Goal: Check status: Check status

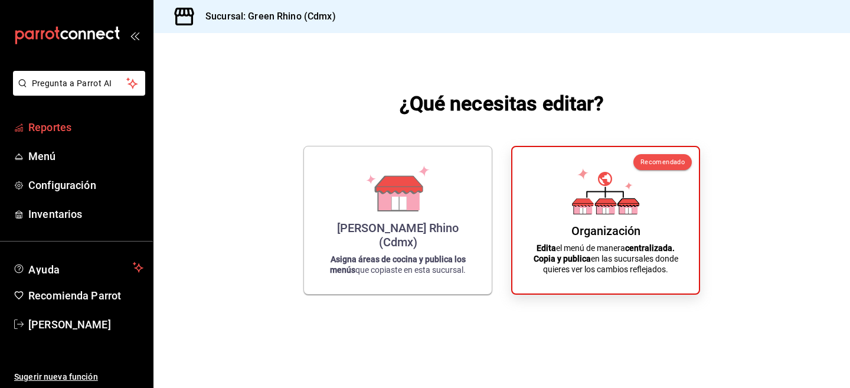
click at [83, 120] on span "Reportes" at bounding box center [85, 127] width 115 height 16
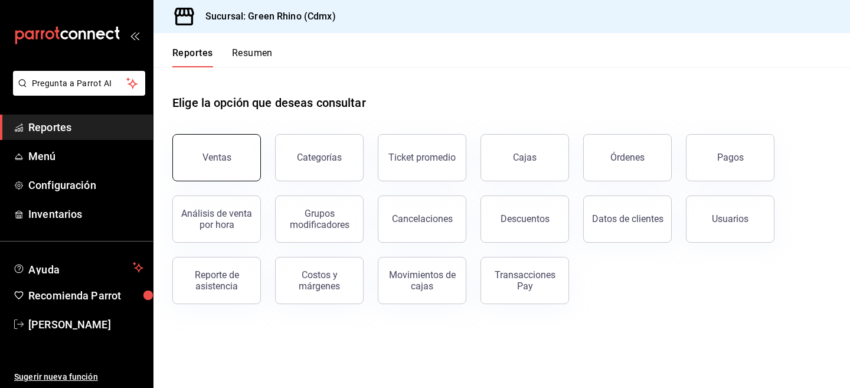
click at [227, 151] on button "Ventas" at bounding box center [216, 157] width 88 height 47
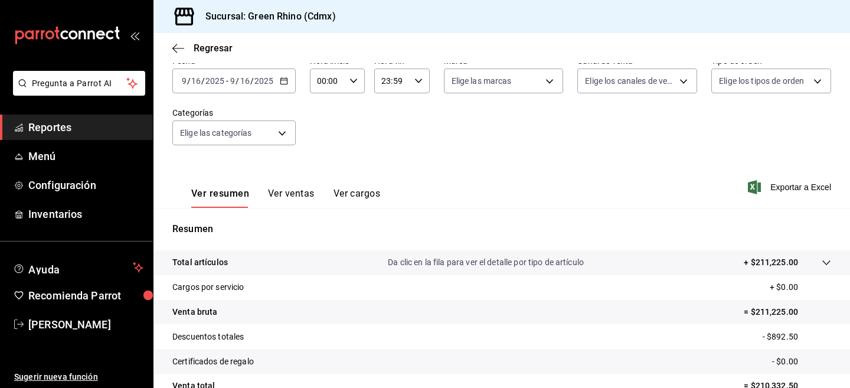
scroll to position [61, 0]
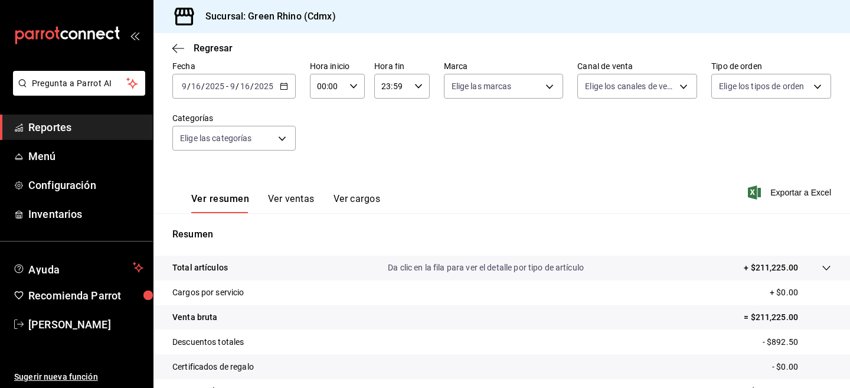
click at [275, 91] on div "[DATE] [DATE] - [DATE] [DATE]" at bounding box center [233, 86] width 123 height 25
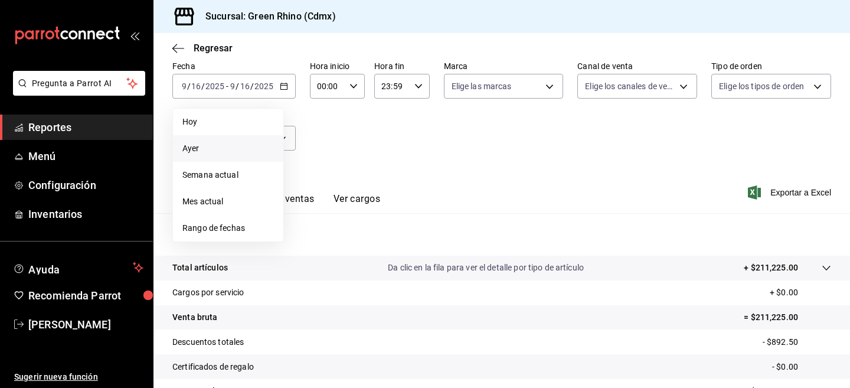
click at [212, 153] on span "Ayer" at bounding box center [227, 148] width 91 height 12
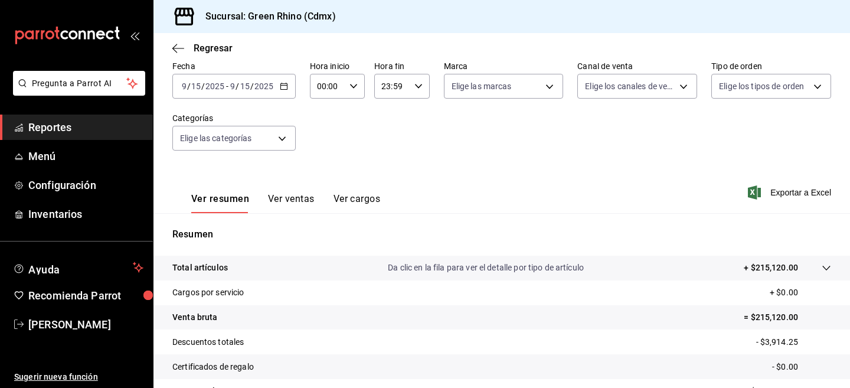
click at [249, 74] on div "[DATE] [DATE] - [DATE] [DATE]" at bounding box center [233, 86] width 123 height 25
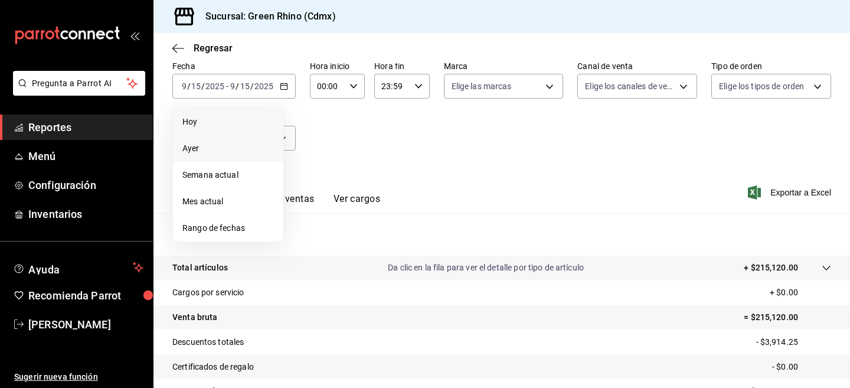
click at [252, 118] on span "Hoy" at bounding box center [227, 122] width 91 height 12
